Goal: Check status

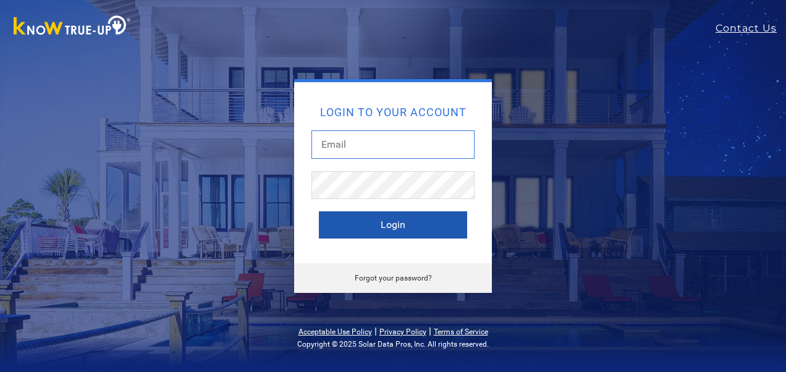
type input "[EMAIL_ADDRESS][DOMAIN_NAME]"
click at [379, 224] on button "Login" at bounding box center [393, 224] width 148 height 27
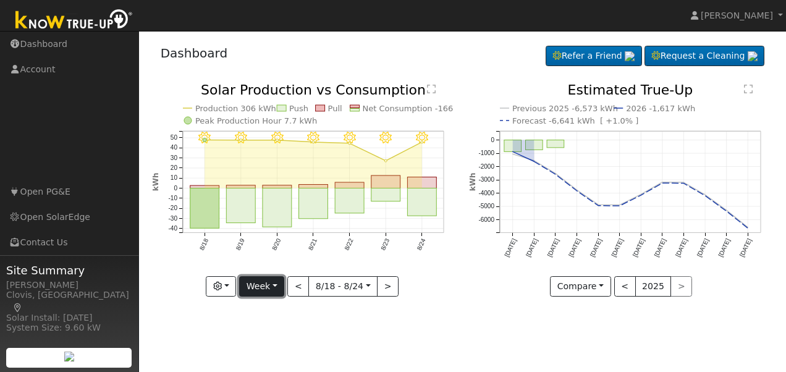
click at [264, 287] on button "Week" at bounding box center [261, 286] width 45 height 21
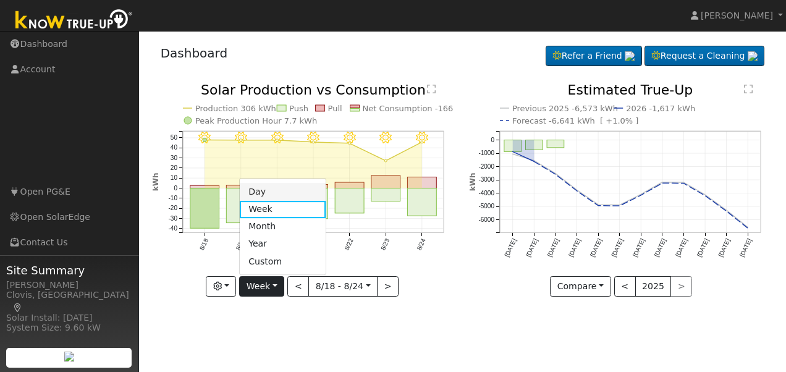
click at [262, 193] on link "Day" at bounding box center [283, 191] width 86 height 17
type input "2025-08-24"
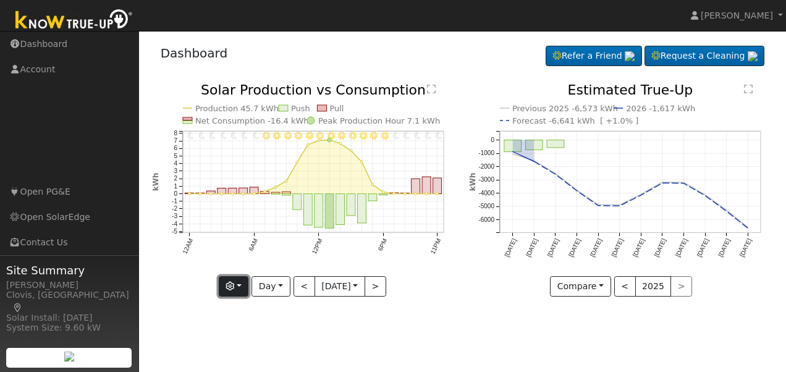
click at [238, 287] on button "button" at bounding box center [234, 286] width 30 height 21
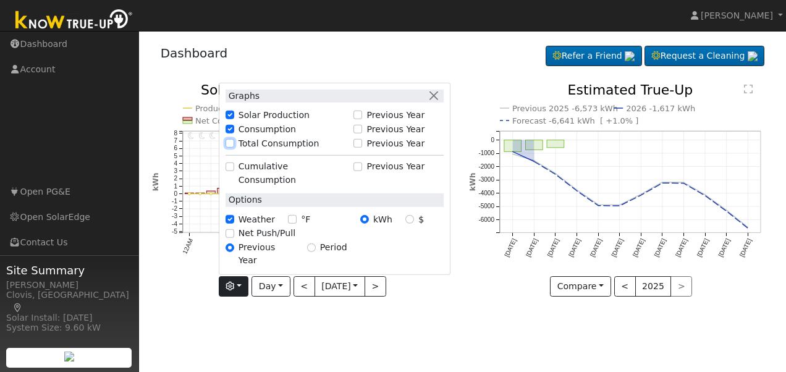
click at [227, 148] on input "Total Consumption" at bounding box center [229, 143] width 9 height 9
checkbox input "true"
click at [321, 322] on div "User Profile First name Last name Email Email Notifications No Emails No Emails…" at bounding box center [462, 201] width 647 height 341
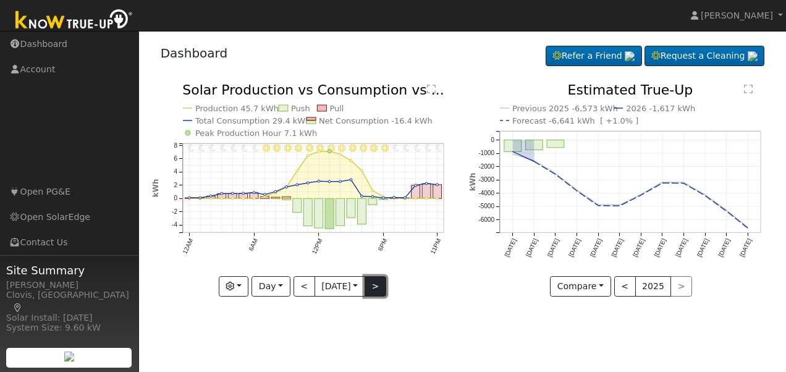
click at [379, 288] on button ">" at bounding box center [375, 286] width 22 height 21
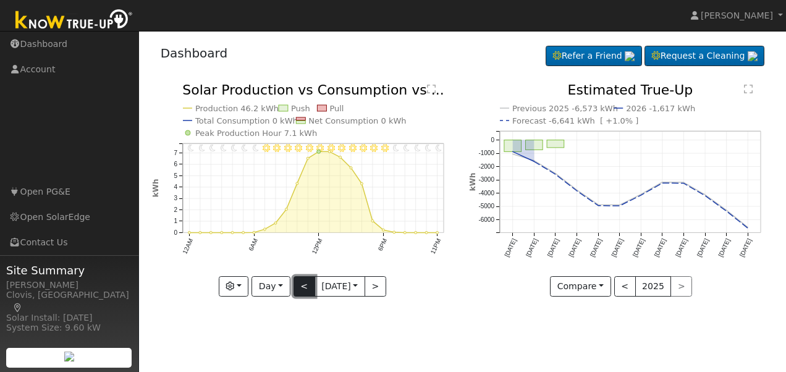
click at [298, 287] on button "<" at bounding box center [304, 286] width 22 height 21
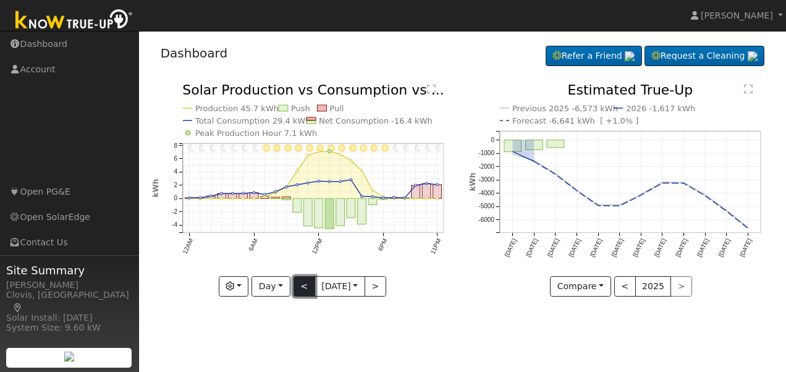
click at [298, 287] on button "<" at bounding box center [304, 286] width 22 height 21
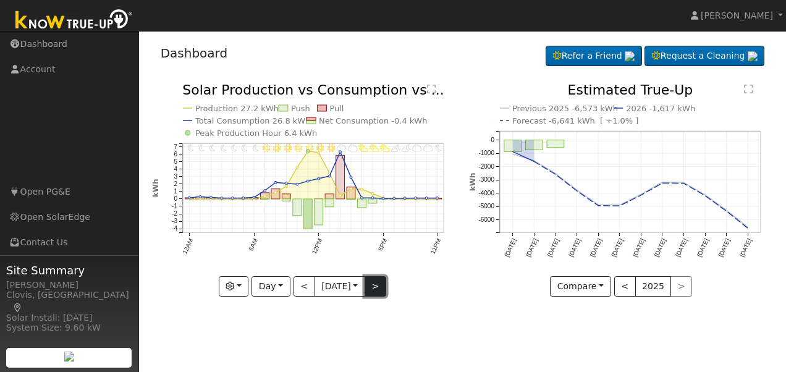
click at [373, 289] on button ">" at bounding box center [375, 286] width 22 height 21
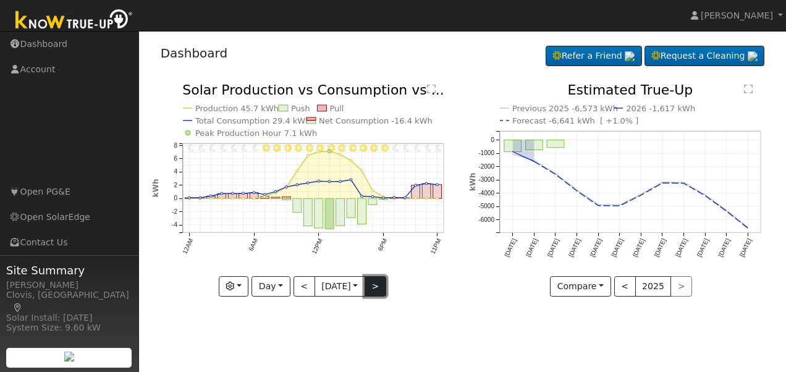
click at [373, 283] on button ">" at bounding box center [375, 286] width 22 height 21
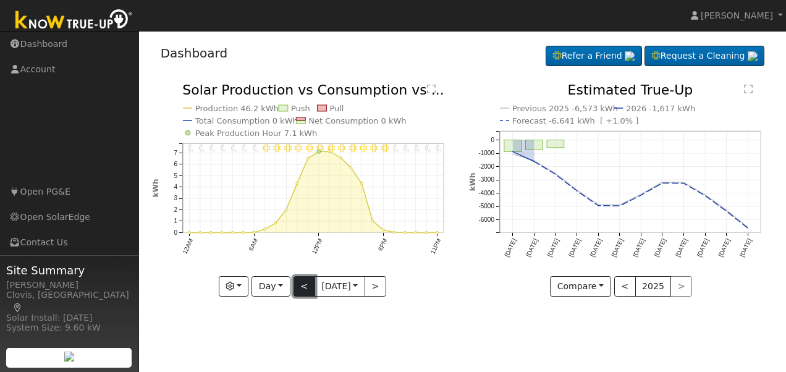
click at [300, 287] on button "<" at bounding box center [304, 286] width 22 height 21
type input "2025-08-24"
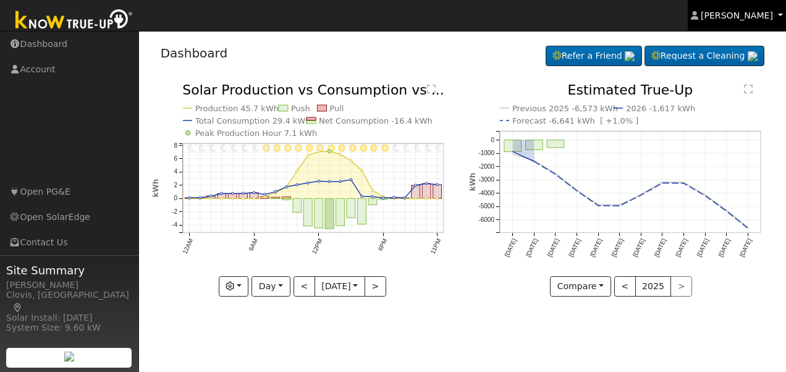
click at [745, 15] on span "Duran Garcia" at bounding box center [736, 15] width 72 height 10
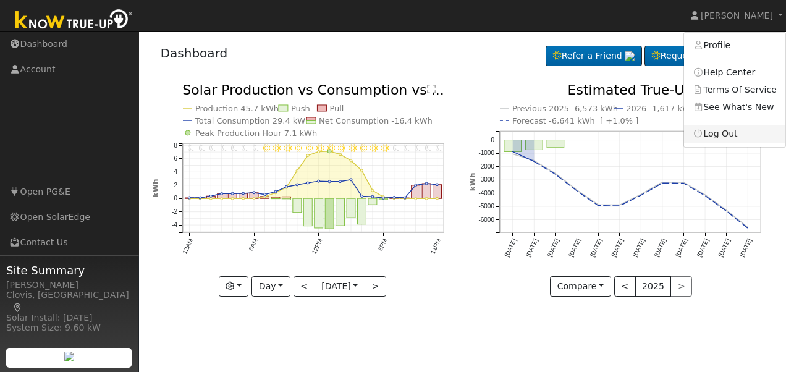
click at [731, 138] on link "Log Out" at bounding box center [734, 133] width 101 height 17
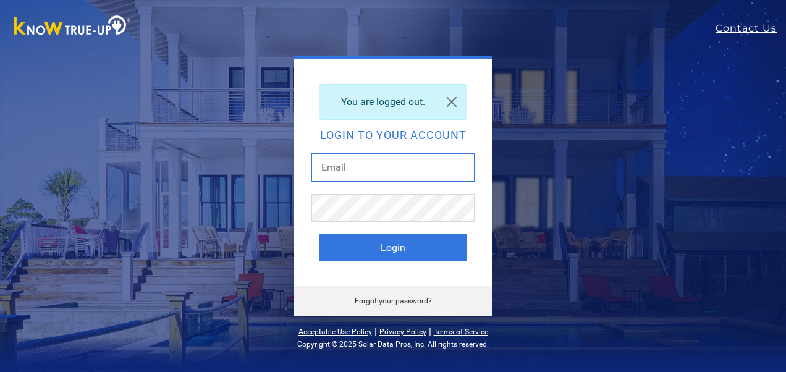
type input "[EMAIL_ADDRESS][DOMAIN_NAME]"
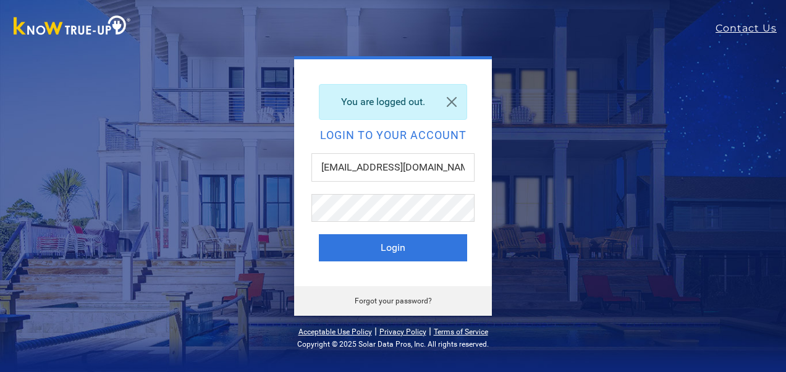
click at [567, 35] on div at bounding box center [352, 27] width 704 height 31
